Goal: Book appointment/travel/reservation

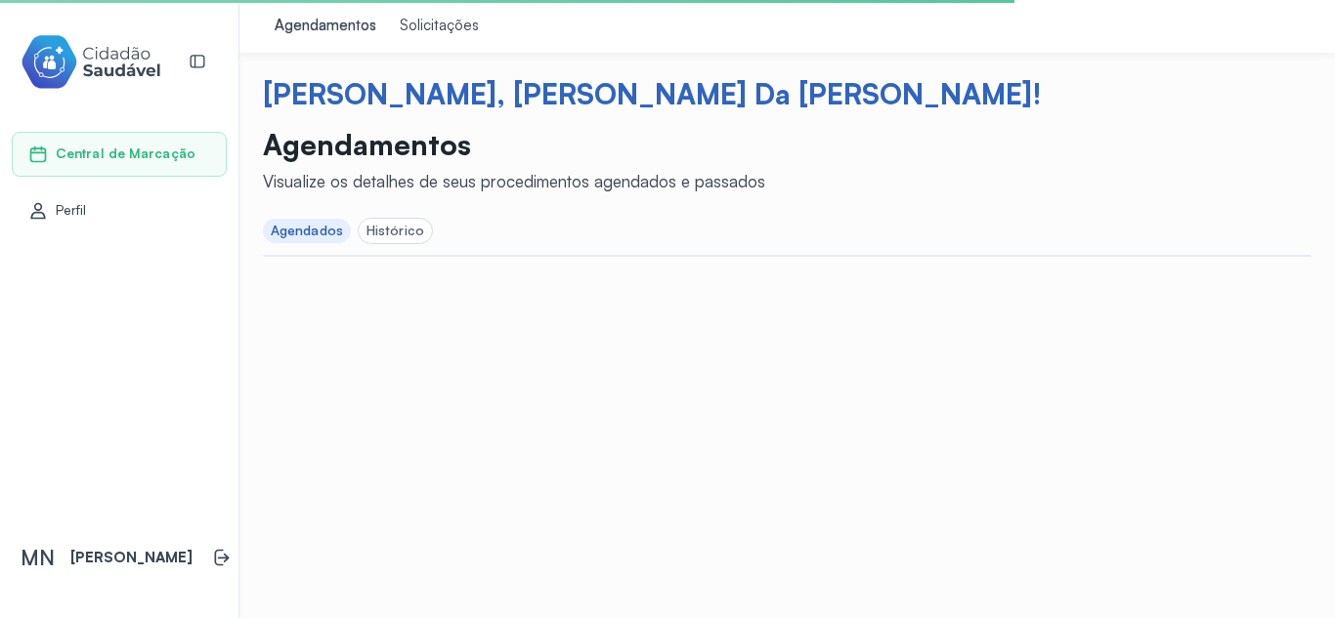
click at [435, 15] on link "Solicitações" at bounding box center [439, 26] width 103 height 53
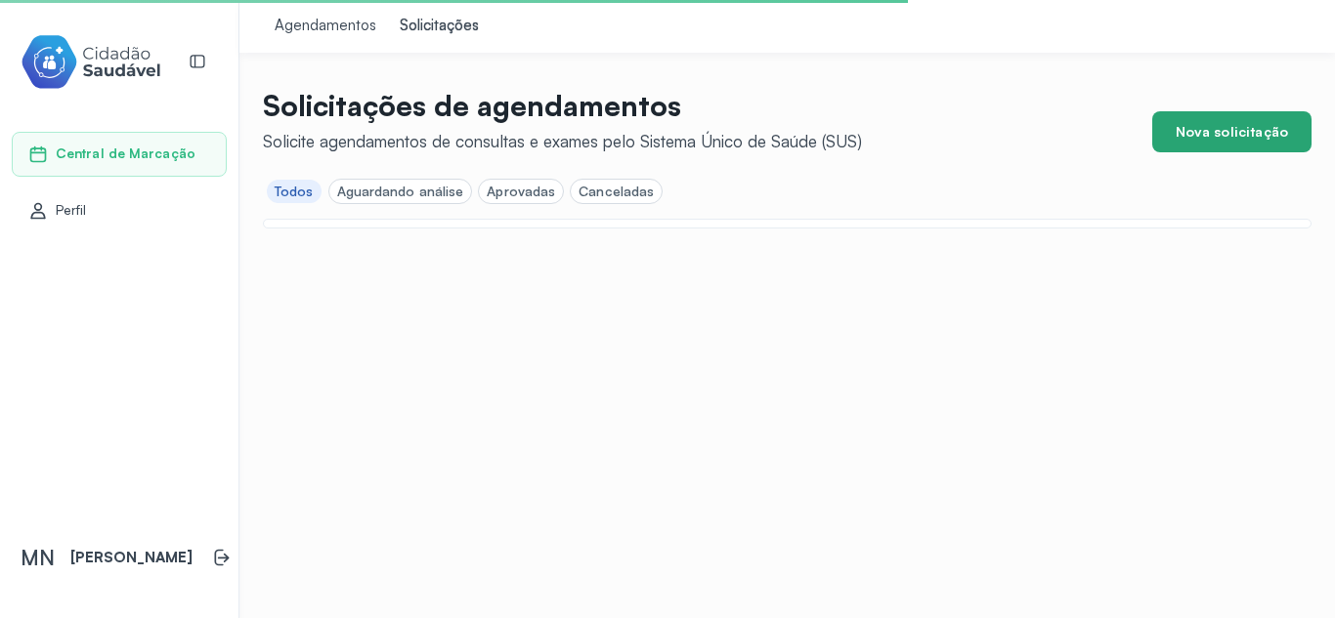
click at [1230, 132] on button "Nova solicitação" at bounding box center [1231, 131] width 159 height 41
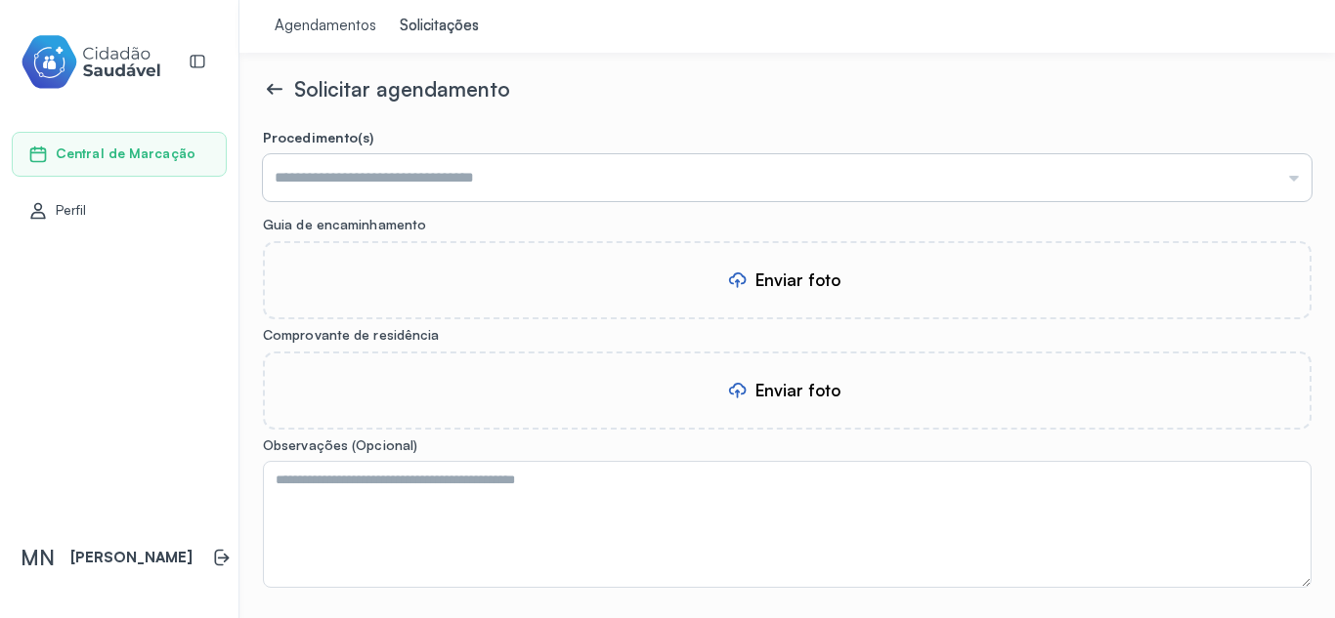
click at [519, 173] on input "text" at bounding box center [787, 177] width 1048 height 47
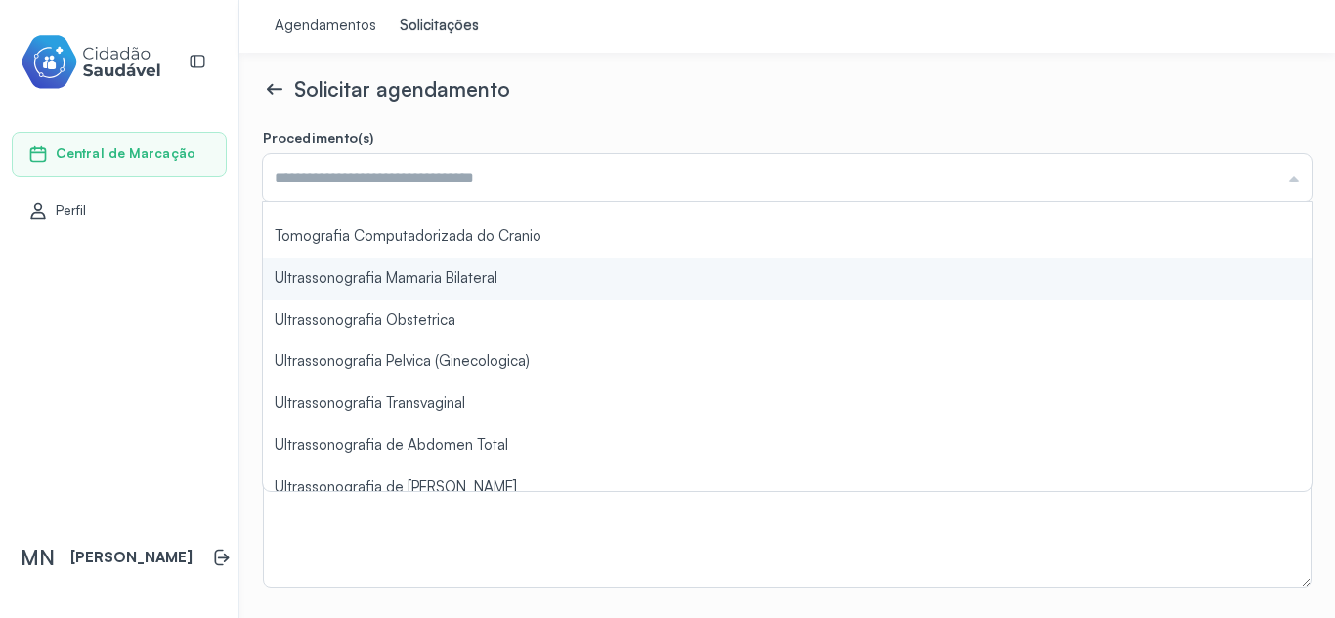
scroll to position [1466, 0]
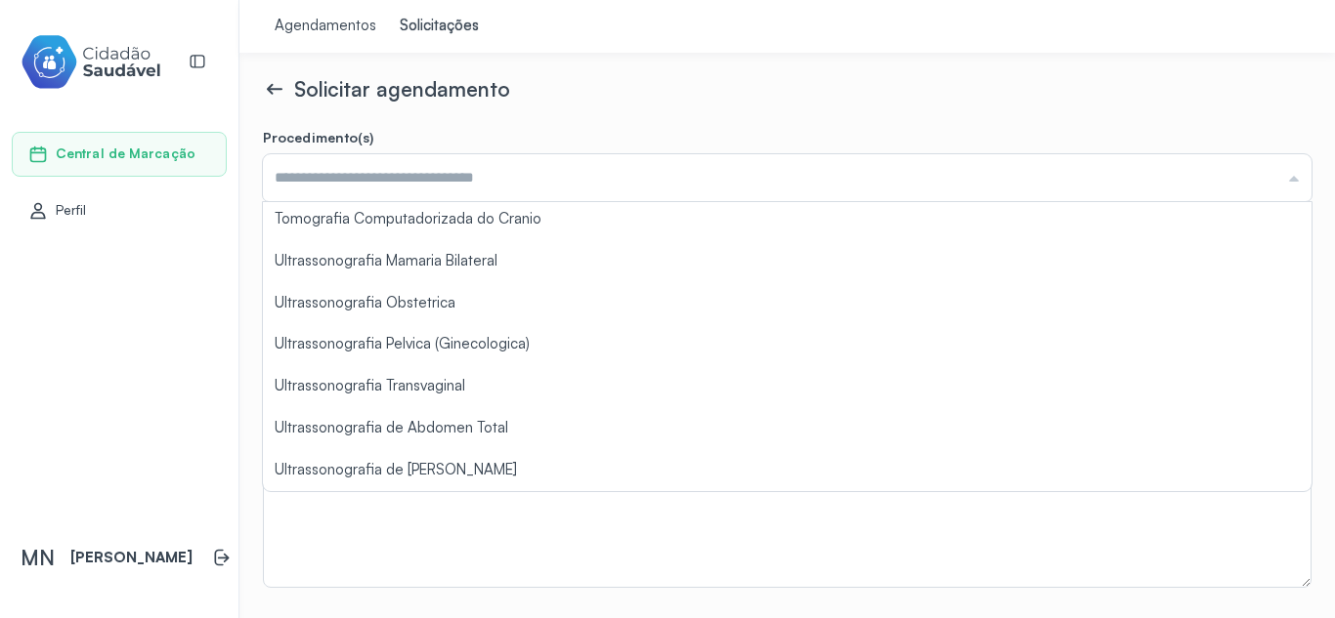
click at [665, 94] on div "Solicitar agendamento" at bounding box center [787, 88] width 1048 height 25
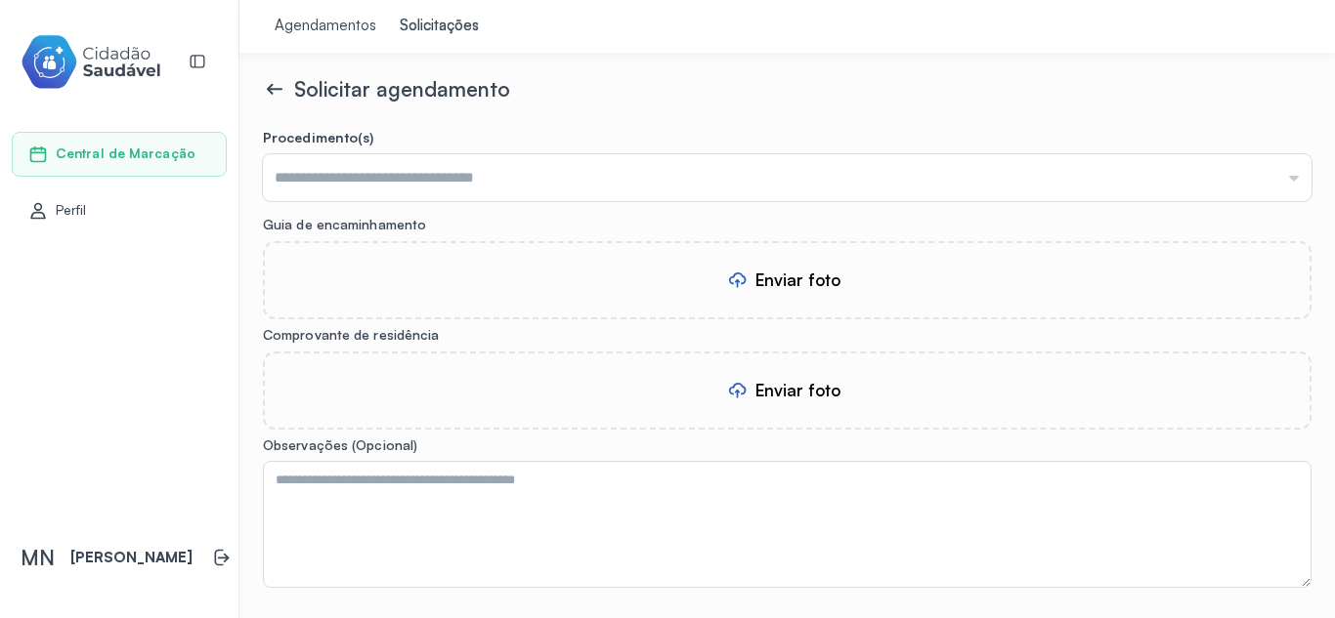
click at [273, 86] on icon at bounding box center [274, 88] width 23 height 23
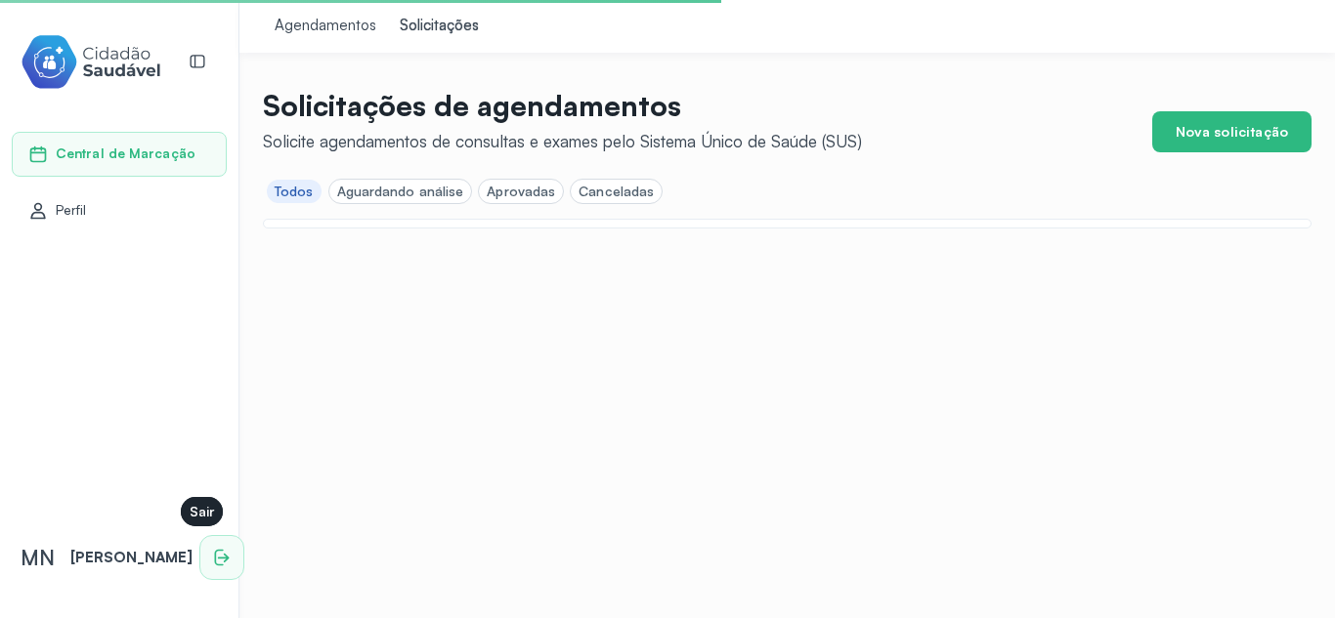
click at [212, 563] on icon at bounding box center [222, 558] width 20 height 20
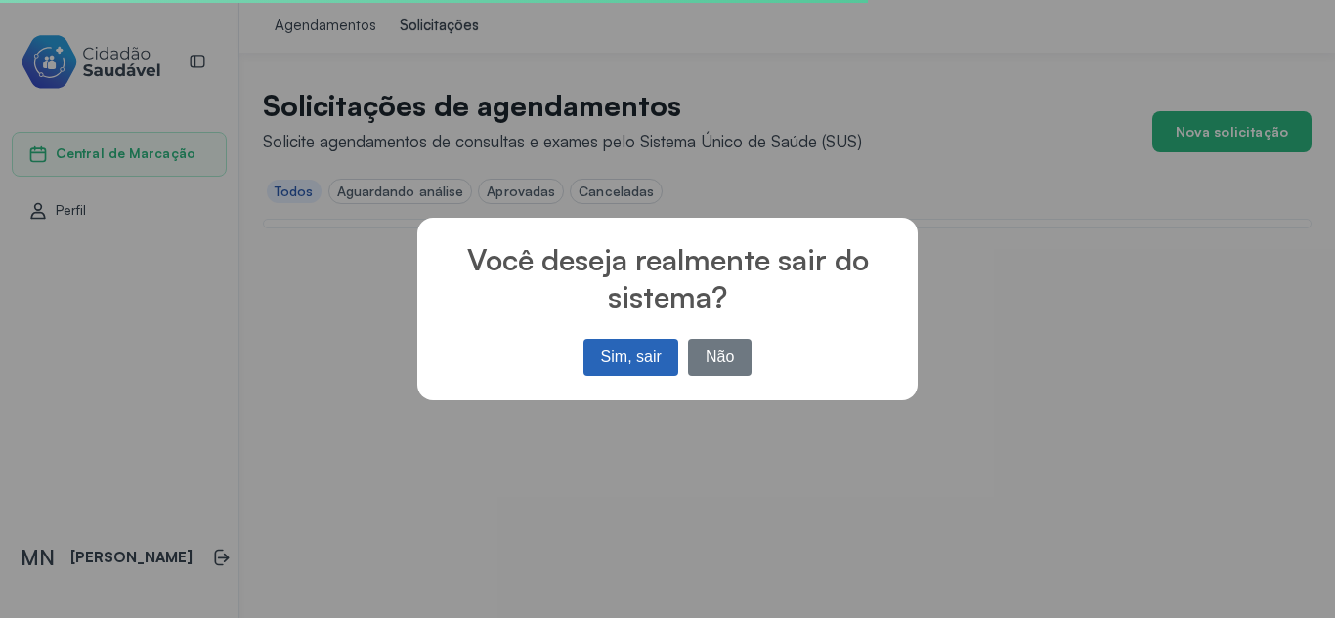
click at [631, 355] on button "Sim, sair" at bounding box center [630, 357] width 95 height 37
